Goal: Transaction & Acquisition: Book appointment/travel/reservation

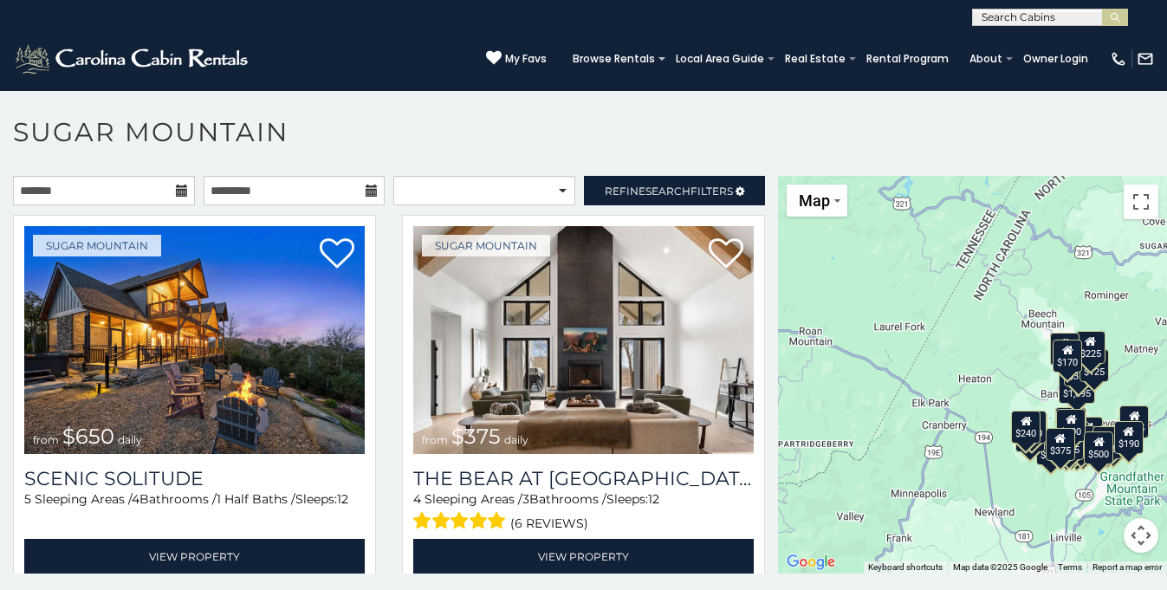
click at [180, 195] on icon at bounding box center [182, 190] width 12 height 12
click at [174, 190] on input "text" at bounding box center [104, 190] width 182 height 29
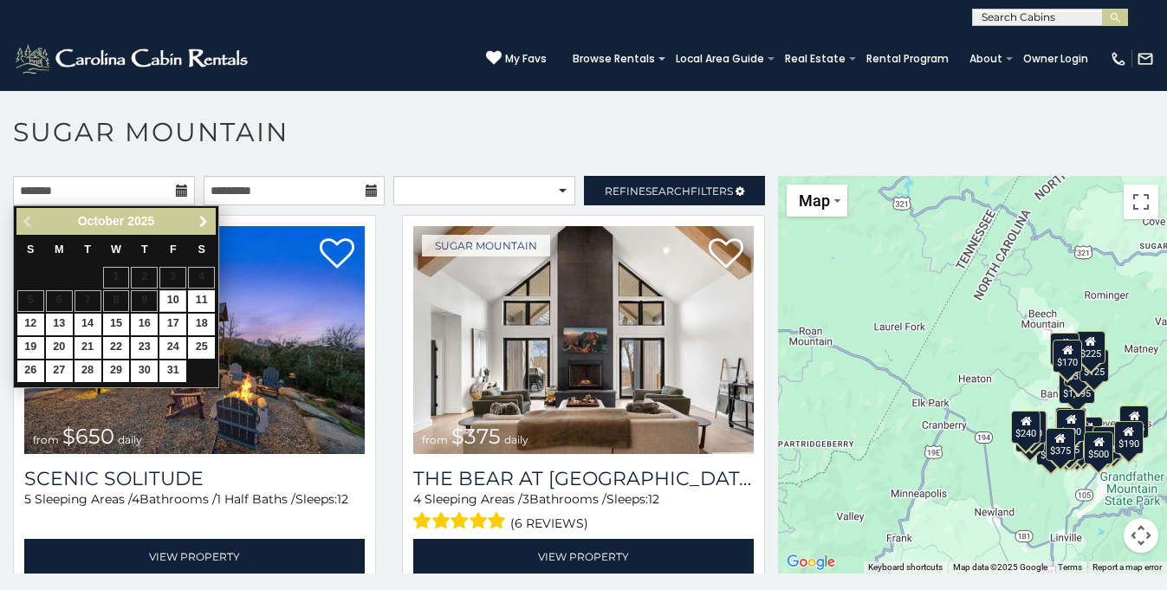
click at [199, 223] on span "Next" at bounding box center [204, 222] width 14 height 14
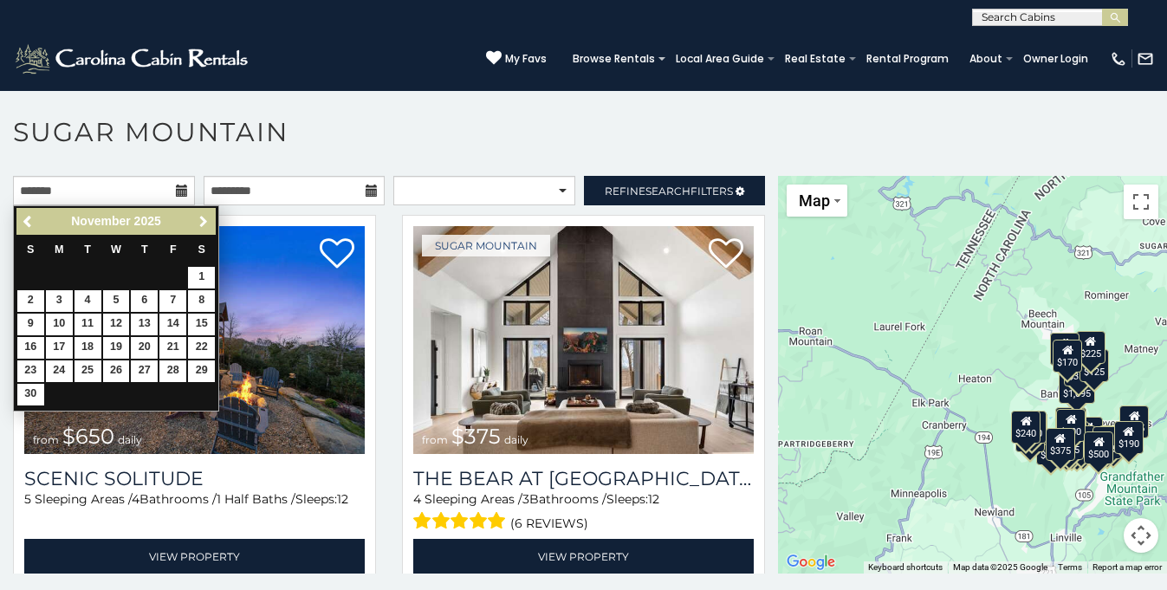
click at [199, 223] on span "Next" at bounding box center [204, 222] width 14 height 14
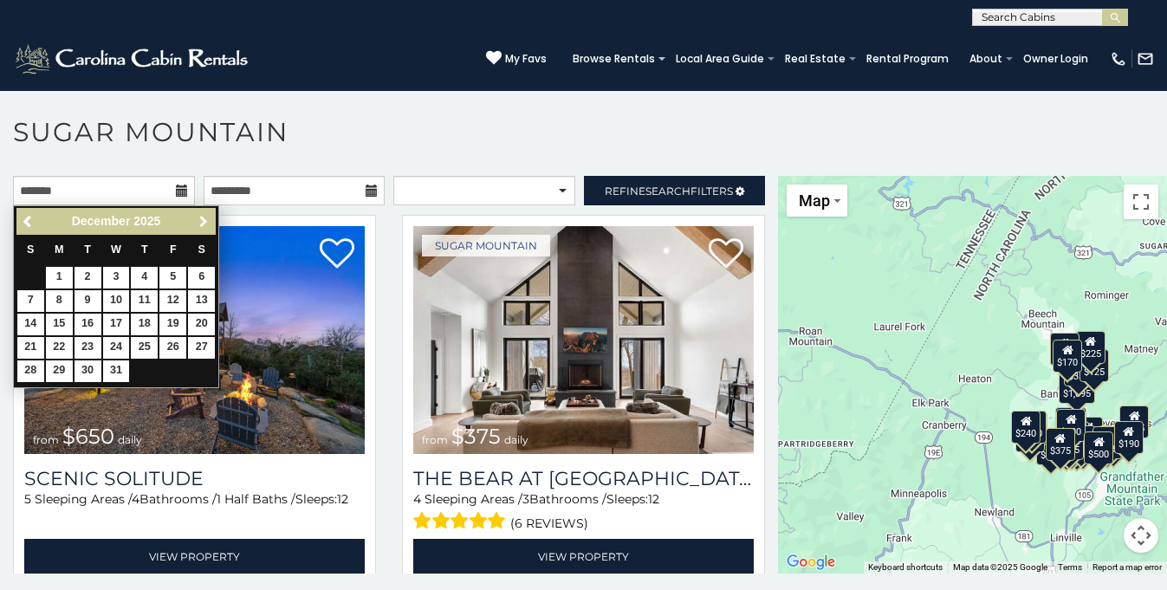
click at [199, 223] on span "Next" at bounding box center [204, 222] width 14 height 14
click at [150, 327] on link "15" at bounding box center [144, 325] width 27 height 22
type input "**********"
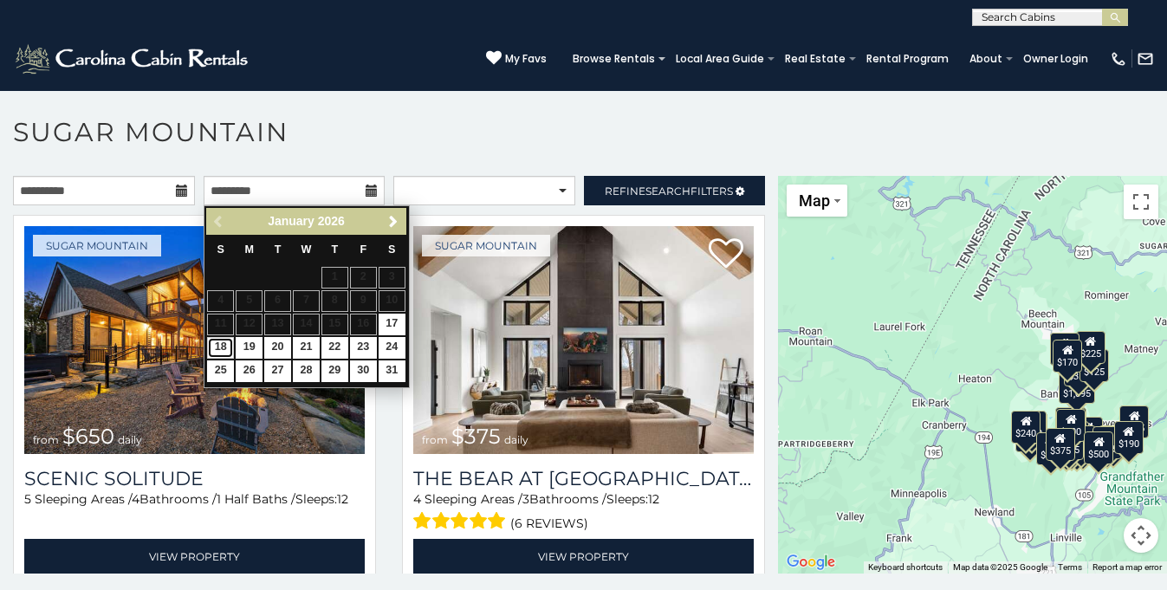
click at [230, 346] on link "18" at bounding box center [220, 348] width 27 height 22
type input "**********"
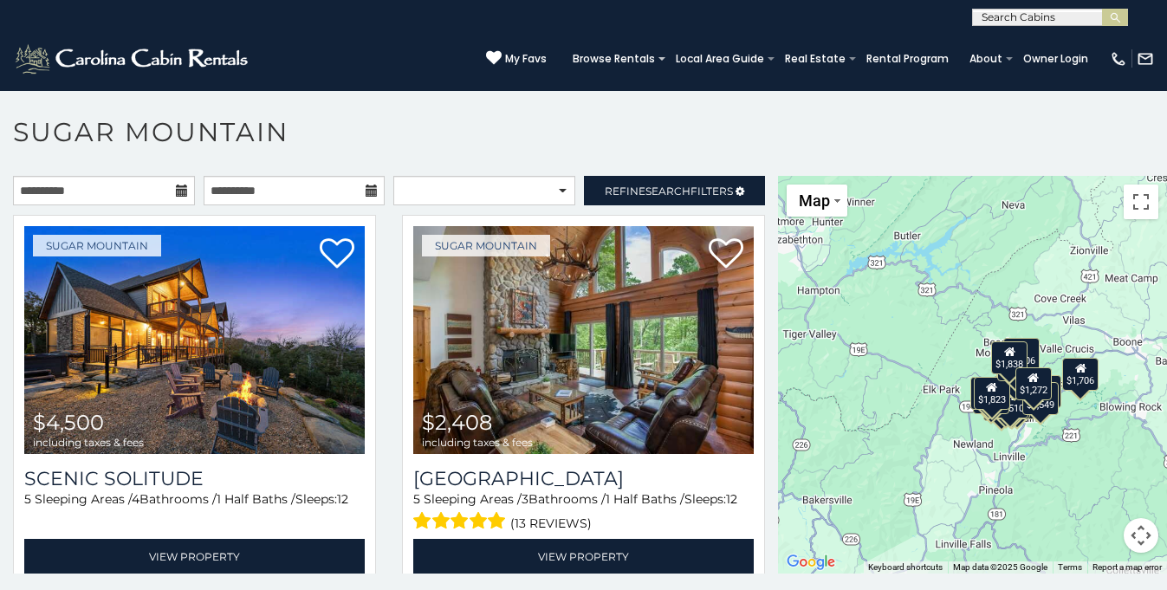
click at [501, 138] on h1 "Sugar Mountain" at bounding box center [583, 140] width 1167 height 49
click at [521, 178] on select "**********" at bounding box center [484, 190] width 182 height 29
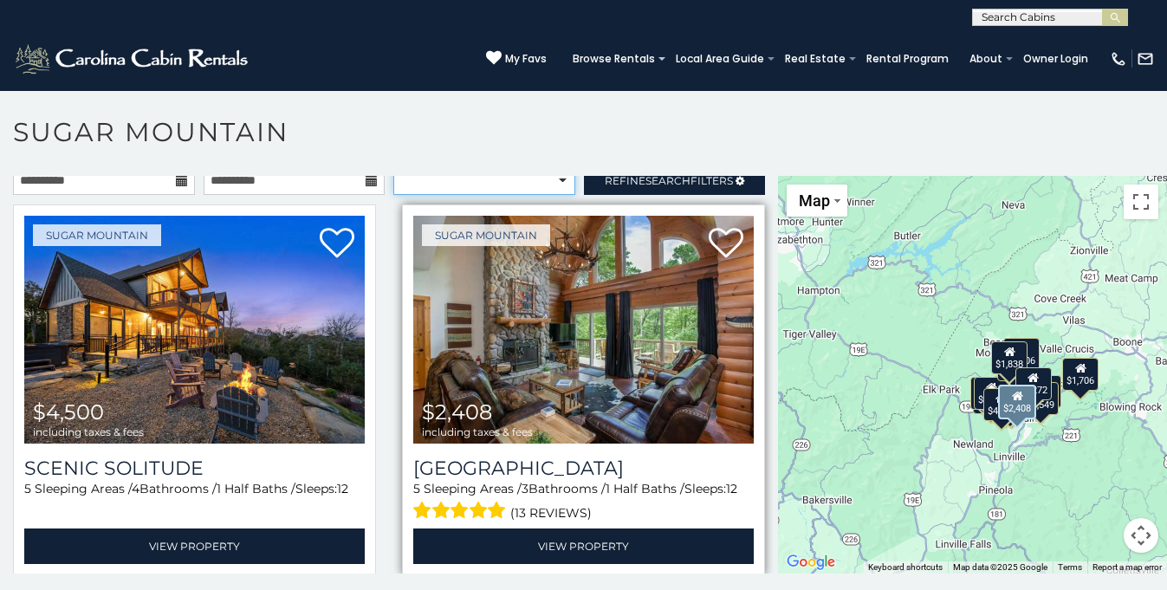
scroll to position [12, 0]
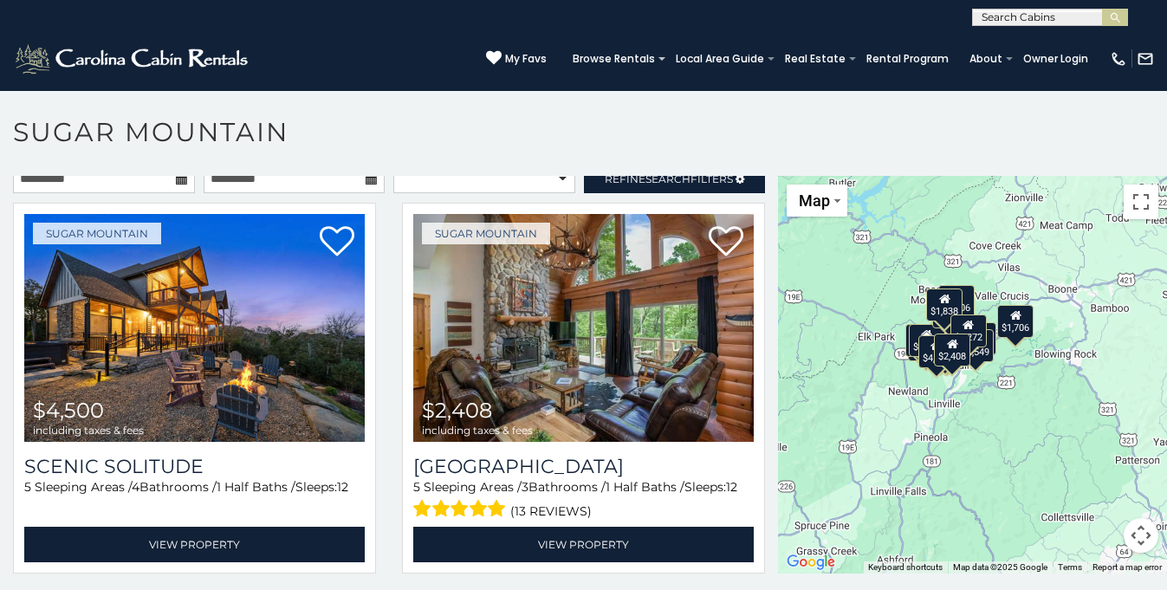
drag, startPoint x: 1058, startPoint y: 327, endPoint x: 993, endPoint y: 274, distance: 84.3
click at [993, 272] on div "$4,500 $2,408 $2,240 $1,422 $2,883 $1,452 $2,280 $1,584 $1,510 $6,563 $1,856 $2…" at bounding box center [972, 375] width 389 height 398
click at [1142, 538] on button "Map camera controls" at bounding box center [1140, 535] width 35 height 35
click at [1096, 455] on button "Zoom in" at bounding box center [1097, 448] width 35 height 35
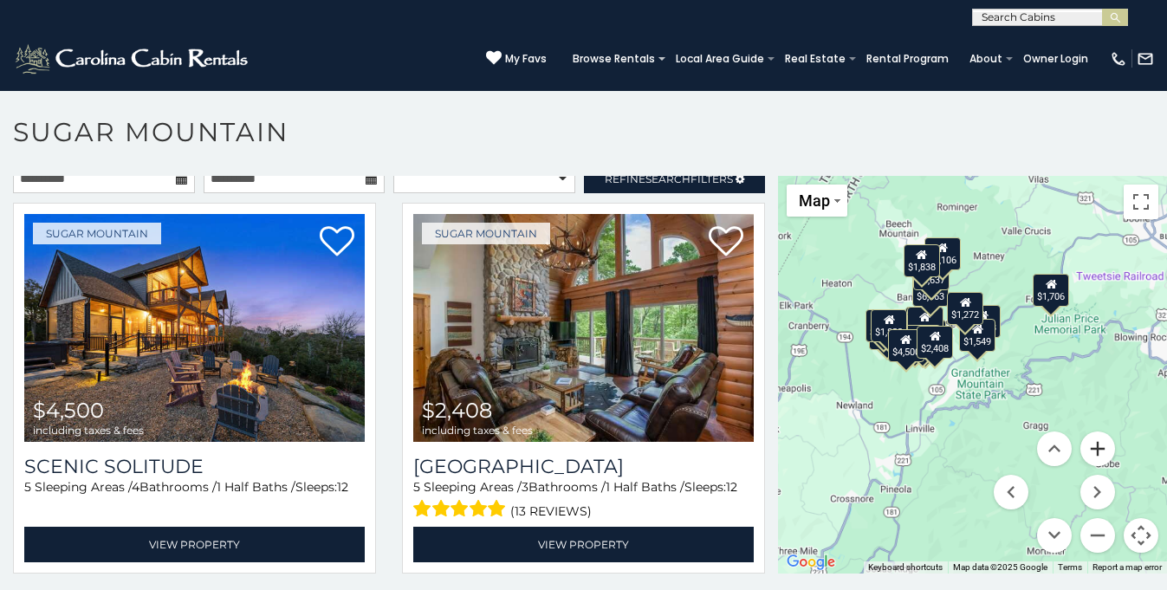
click at [1096, 455] on button "Zoom in" at bounding box center [1097, 448] width 35 height 35
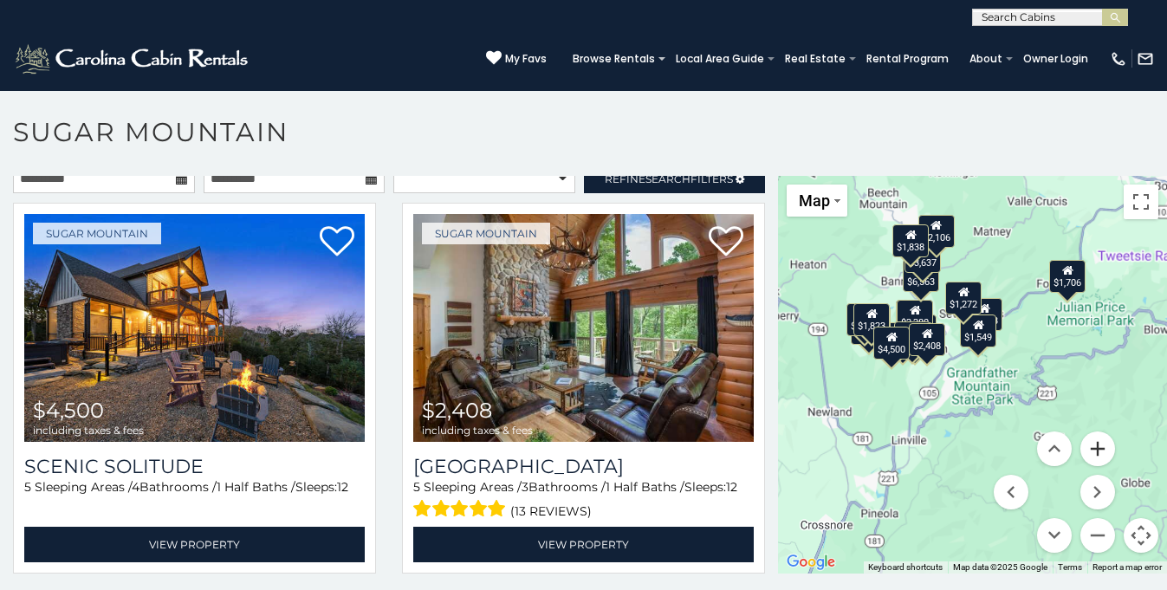
click at [1096, 455] on button "Zoom in" at bounding box center [1097, 448] width 35 height 35
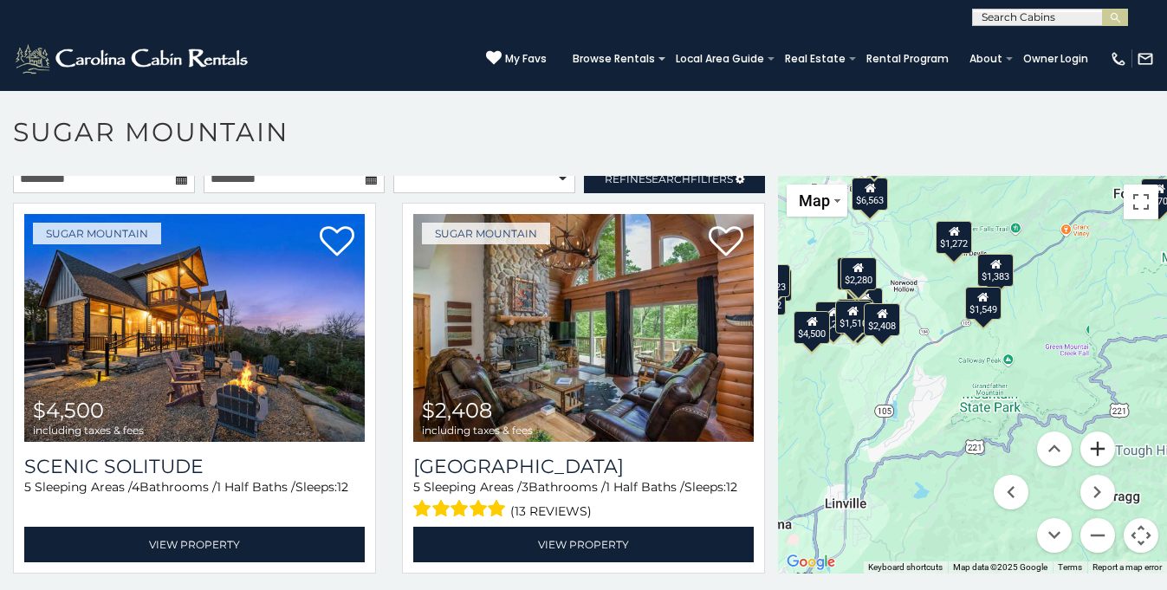
click at [1096, 455] on button "Zoom in" at bounding box center [1097, 448] width 35 height 35
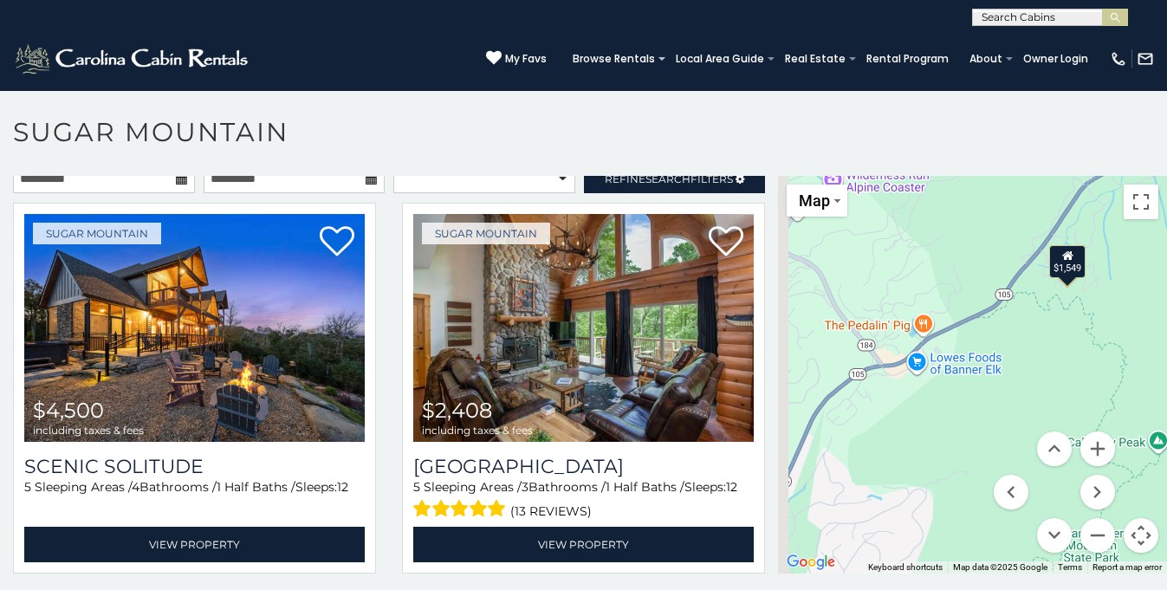
drag, startPoint x: 1006, startPoint y: 329, endPoint x: 1083, endPoint y: 480, distance: 168.9
click at [1083, 480] on div "$4,500 $2,408 $2,240 $1,422 $2,883 $1,452 $2,280 $1,584 $1,510 $6,563 $1,856 $2…" at bounding box center [972, 375] width 389 height 398
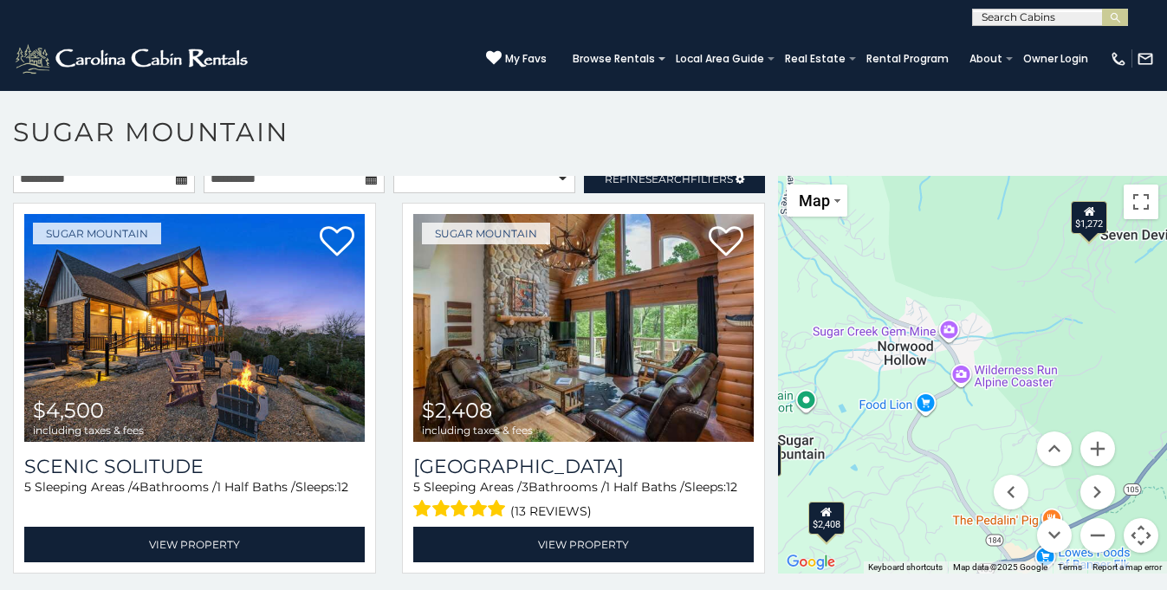
drag, startPoint x: 975, startPoint y: 346, endPoint x: 1080, endPoint y: 499, distance: 185.7
click at [1080, 498] on div "$4,500 $2,408 $2,240 $1,422 $2,883 $1,452 $2,280 $1,584 $1,510 $6,563 $1,856 $2…" at bounding box center [972, 375] width 389 height 398
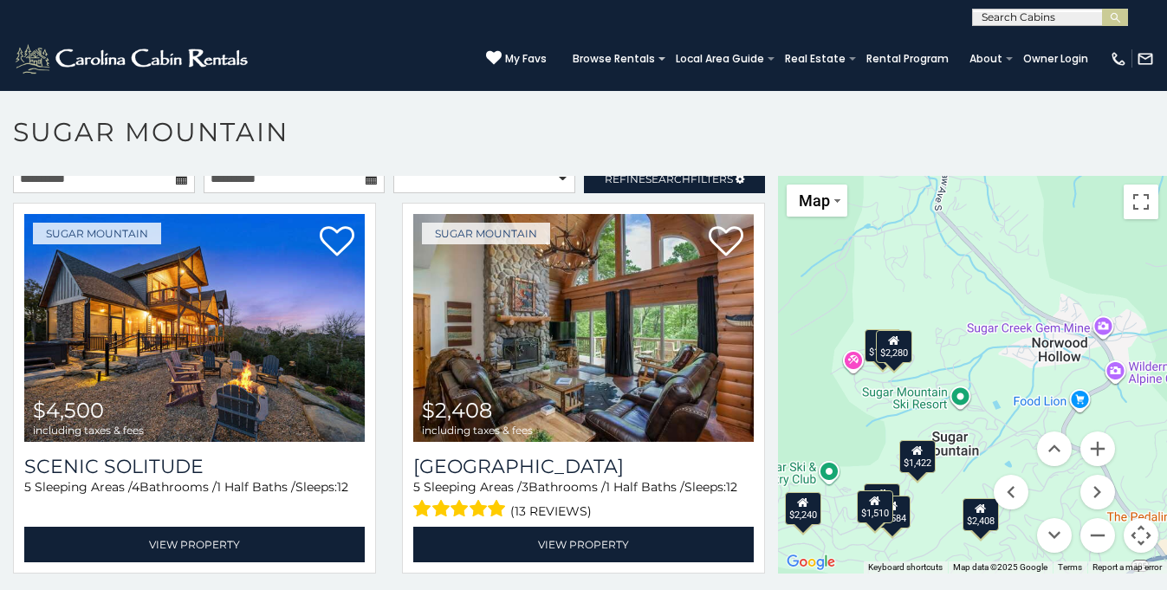
drag, startPoint x: 990, startPoint y: 378, endPoint x: 1172, endPoint y: 310, distance: 194.0
click at [1166, 310] on html "**********" at bounding box center [583, 299] width 1167 height 599
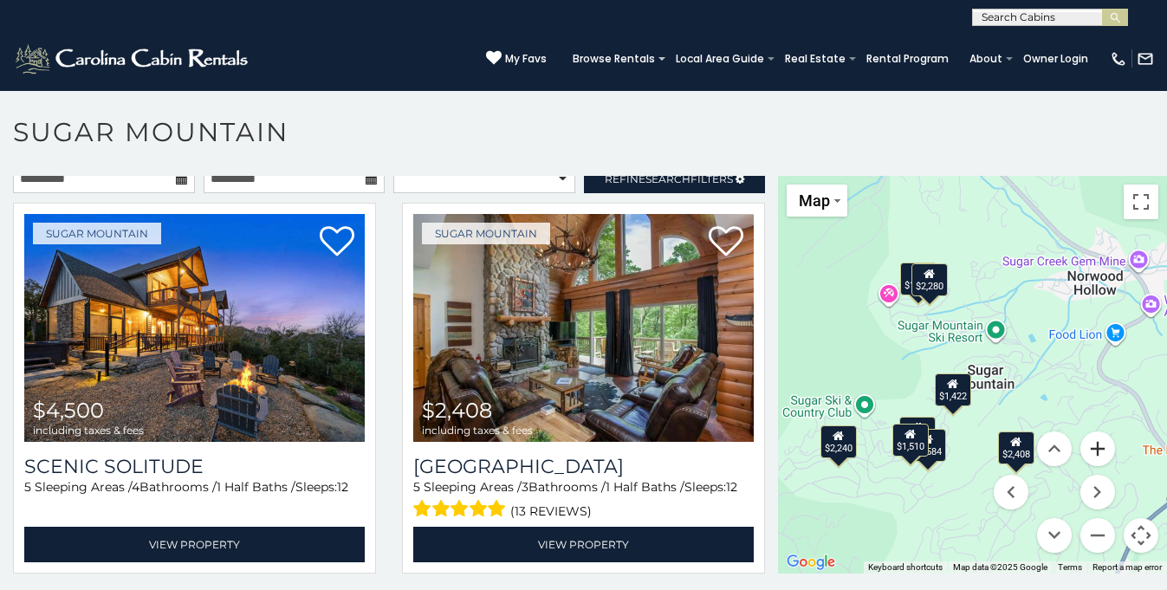
click at [1102, 460] on button "Zoom in" at bounding box center [1097, 448] width 35 height 35
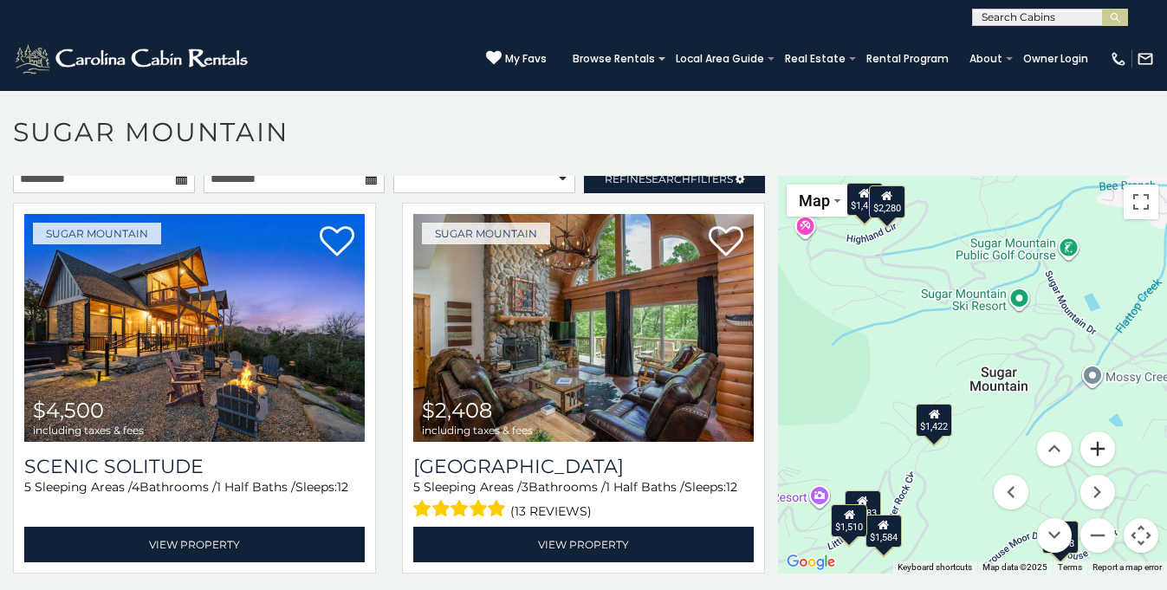
click at [1102, 460] on button "Zoom in" at bounding box center [1097, 448] width 35 height 35
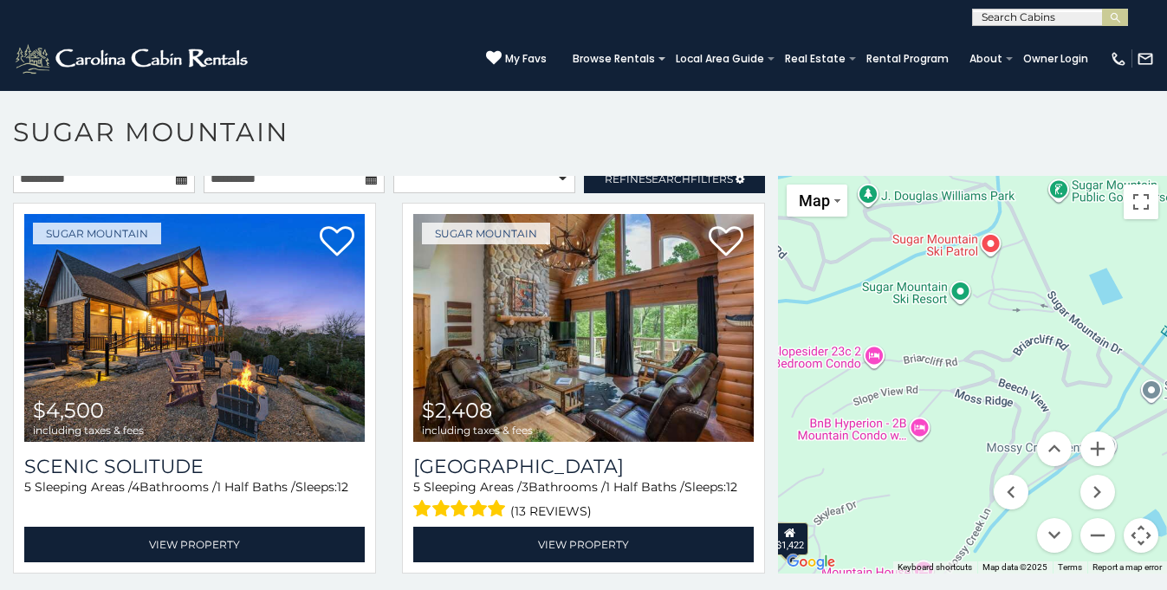
drag, startPoint x: 1004, startPoint y: 302, endPoint x: 900, endPoint y: 367, distance: 122.6
click at [900, 367] on div "$4,500 $2,408 $2,240 $1,422 $2,883 $1,452 $2,280 $1,584 $1,510 $6,563 $1,856 $2…" at bounding box center [972, 375] width 389 height 398
click at [1090, 444] on button "Zoom in" at bounding box center [1097, 448] width 35 height 35
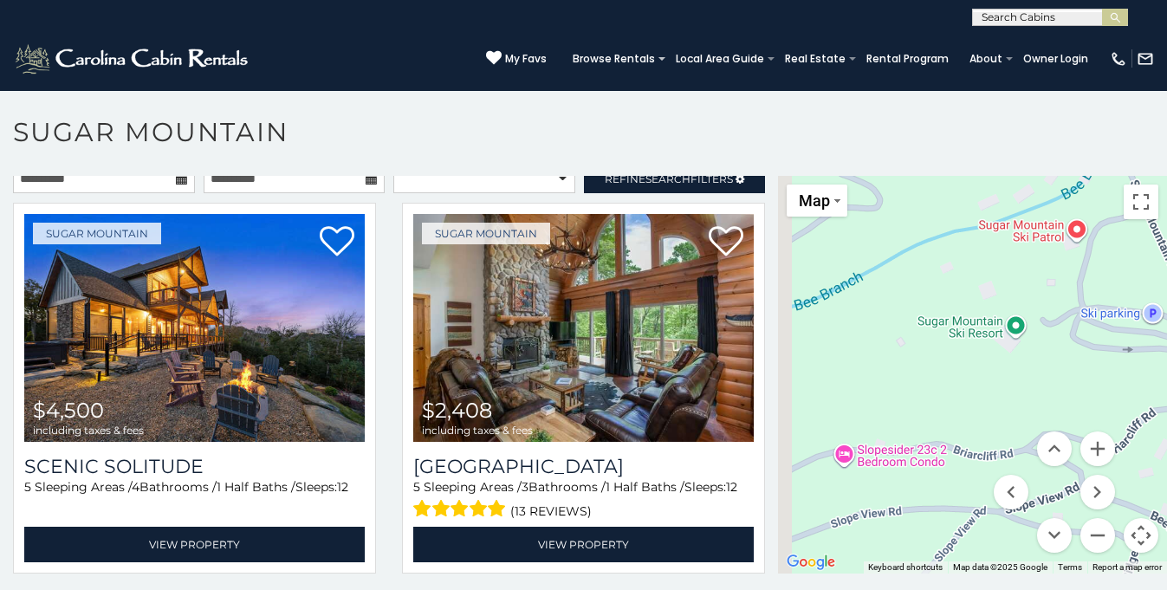
drag, startPoint x: 1008, startPoint y: 308, endPoint x: 1083, endPoint y: 416, distance: 130.7
click at [1083, 416] on div "$4,500 $2,408 $2,240 $1,422 $2,883 $1,452 $2,280 $1,584 $1,510 $6,563 $1,856 $2…" at bounding box center [972, 375] width 389 height 398
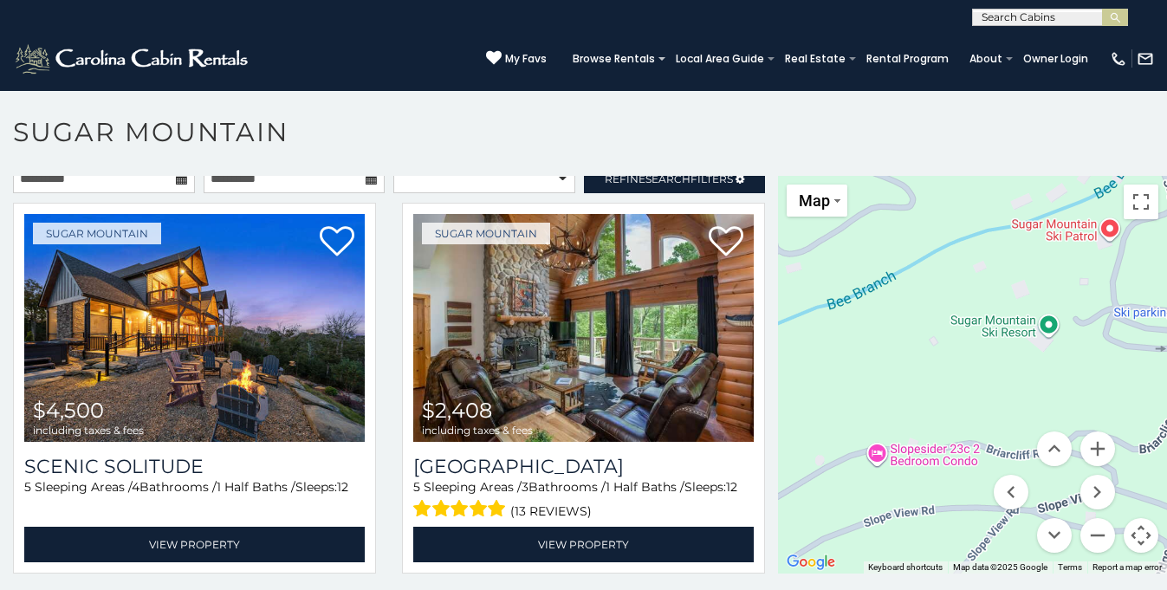
drag, startPoint x: 911, startPoint y: 379, endPoint x: 982, endPoint y: 367, distance: 72.1
click at [982, 367] on div "$4,500 $2,408 $2,240 $1,422 $2,883 $1,452 $2,280 $1,584 $1,510 $6,563 $1,856 $2…" at bounding box center [972, 375] width 389 height 398
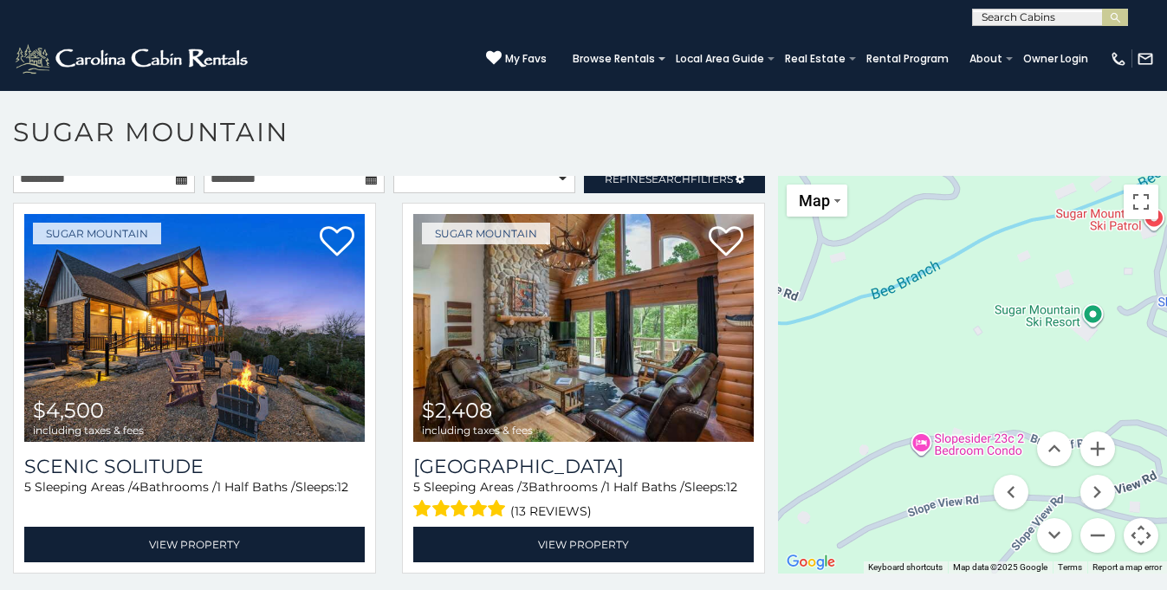
click at [916, 446] on div "$4,500 $2,408 $2,240 $1,422 $2,883 $1,452 $2,280 $1,584 $1,510 $6,563 $1,856 $2…" at bounding box center [972, 375] width 389 height 398
click at [921, 443] on div "$4,500 $2,408 $2,240 $1,422 $2,883 $1,452 $2,280 $1,584 $1,510 $6,563 $1,856 $2…" at bounding box center [972, 375] width 389 height 398
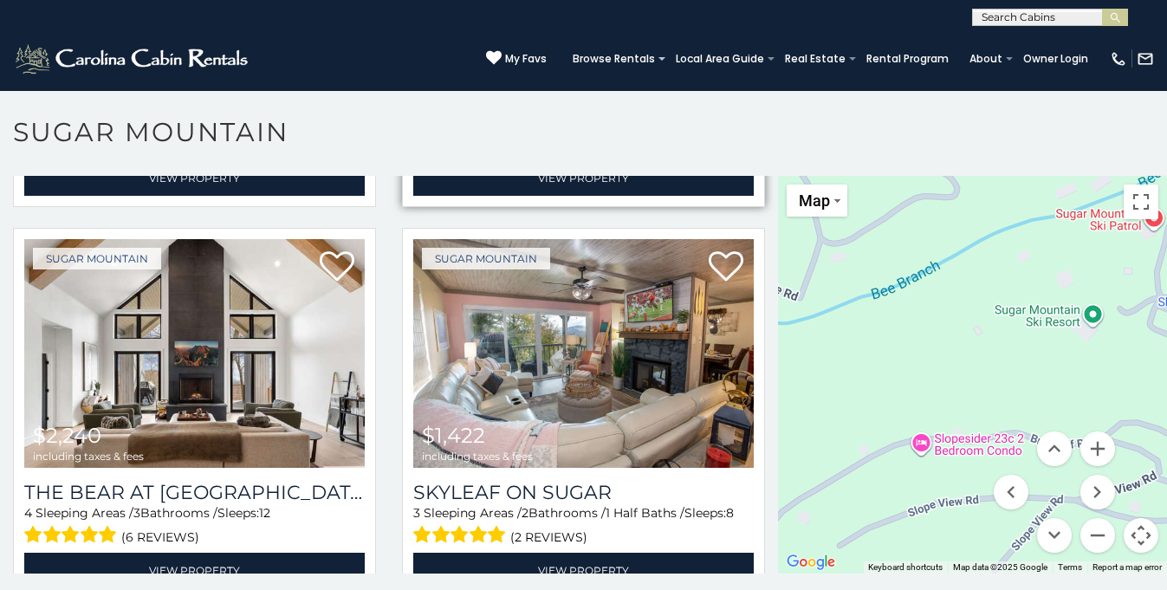
scroll to position [377, 0]
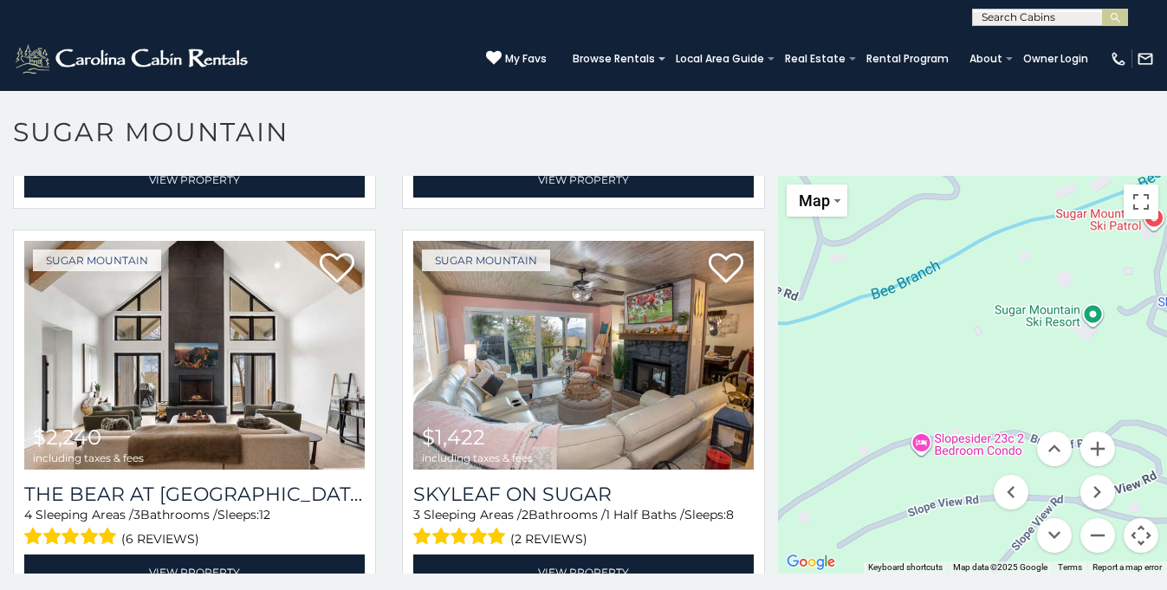
scroll to position [9, 0]
